Goal: Information Seeking & Learning: Learn about a topic

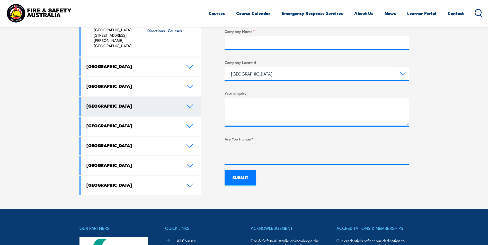
scroll to position [283, 0]
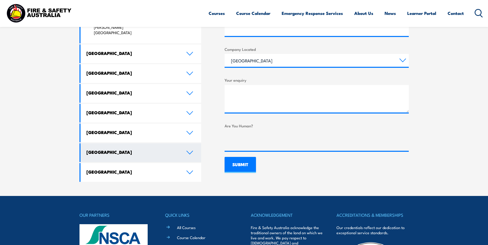
click at [194, 144] on link "[GEOGRAPHIC_DATA]" at bounding box center [141, 153] width 121 height 19
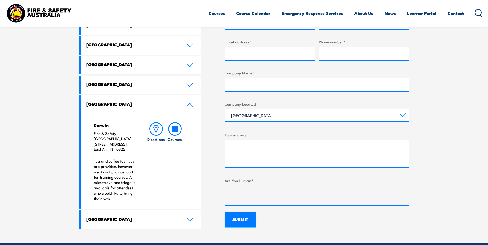
scroll to position [232, 0]
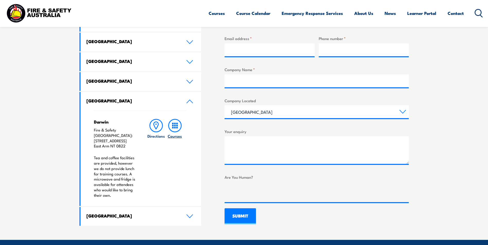
click at [171, 130] on icon at bounding box center [174, 125] width 13 height 13
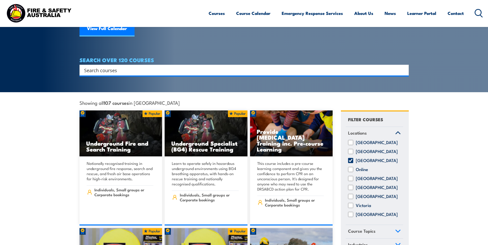
scroll to position [51, 0]
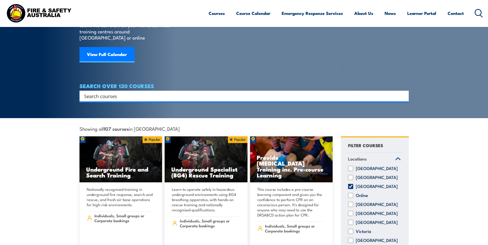
click at [113, 92] on input "Search input" at bounding box center [240, 96] width 313 height 8
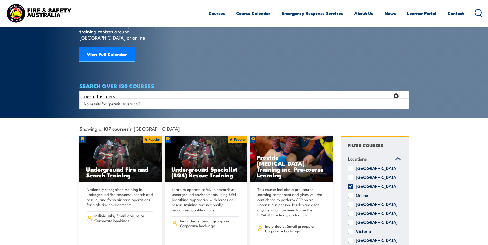
type input "permit issuers"
